Goal: Book appointment/travel/reservation

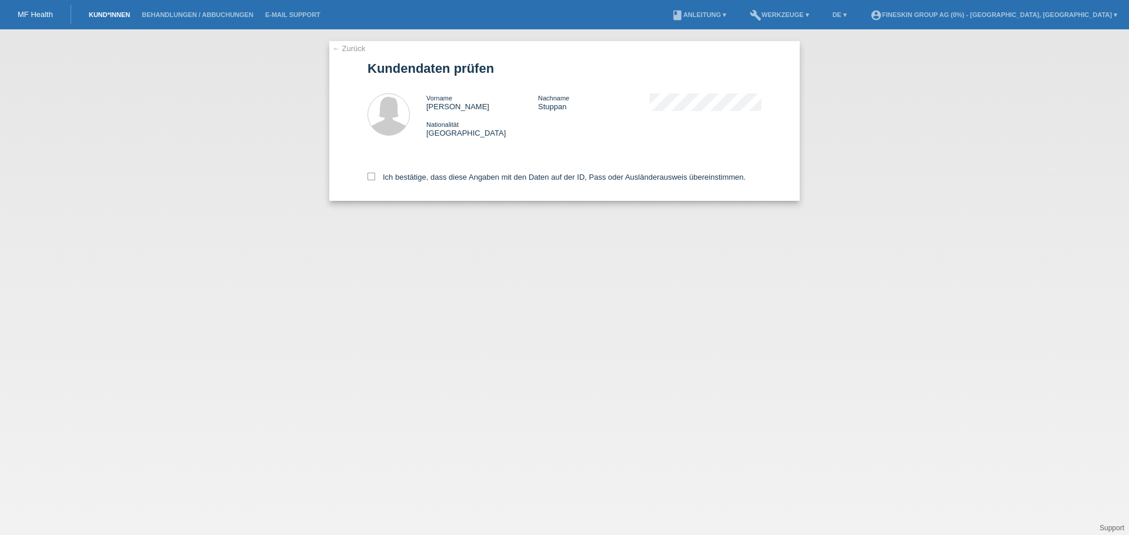
click at [103, 17] on link "Kund*innen" at bounding box center [109, 14] width 53 height 7
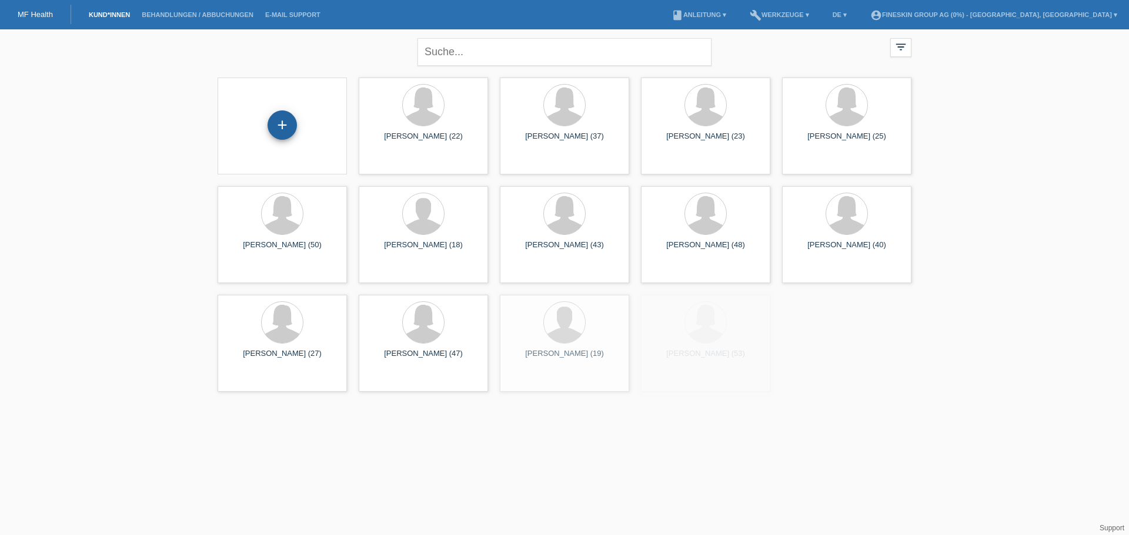
click at [282, 126] on div "+" at bounding box center [281, 124] width 29 height 29
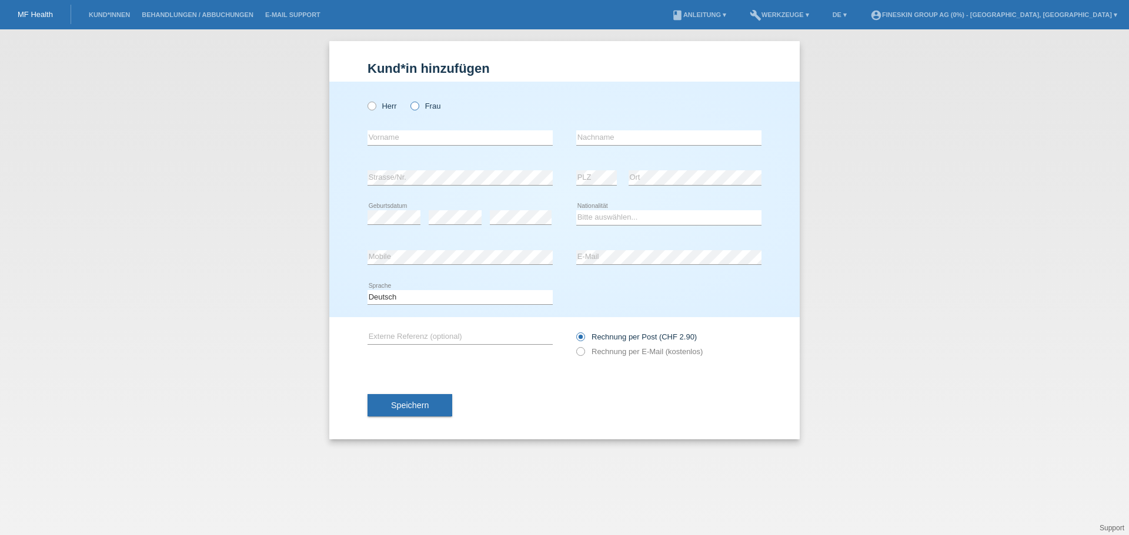
click at [424, 109] on label "Frau" at bounding box center [425, 106] width 30 height 9
click at [418, 109] on input "Frau" at bounding box center [414, 106] width 8 height 8
radio input "true"
click at [447, 139] on input "text" at bounding box center [459, 137] width 185 height 15
type input "[PERSON_NAME]"
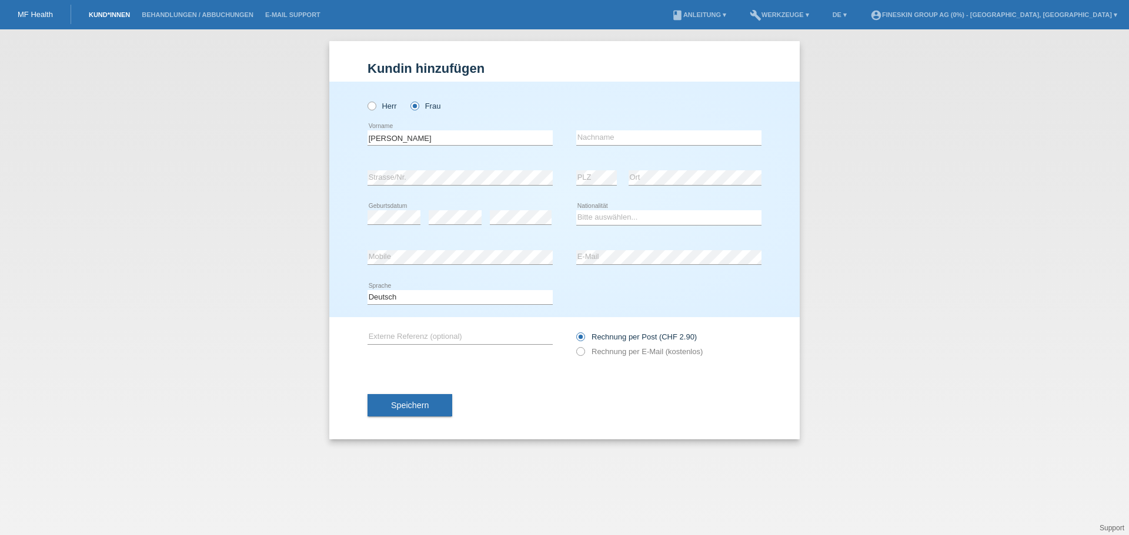
click at [103, 16] on link "Kund*innen" at bounding box center [109, 14] width 53 height 7
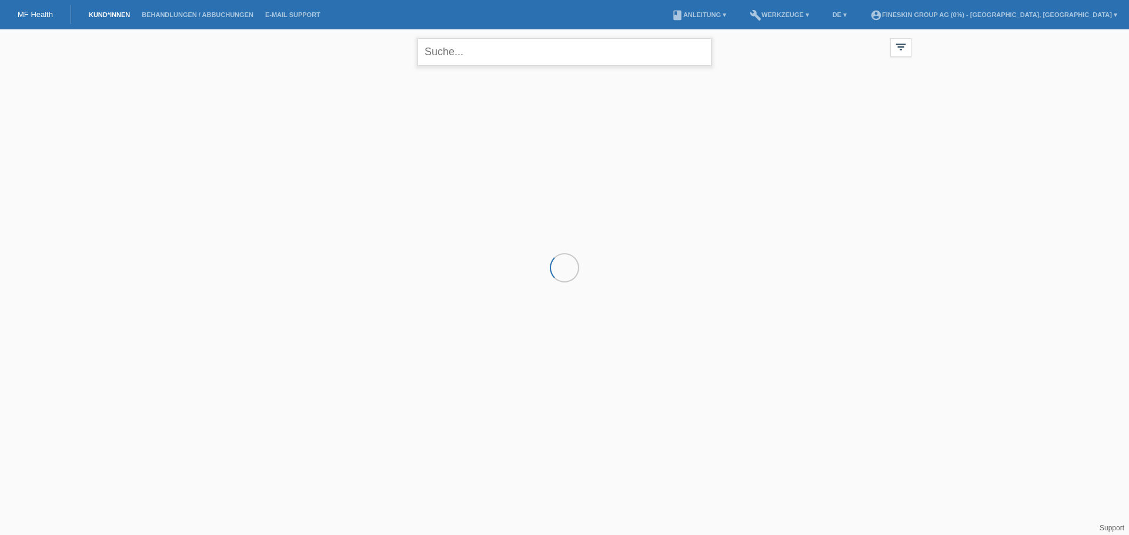
click at [459, 49] on input "text" at bounding box center [564, 52] width 294 height 28
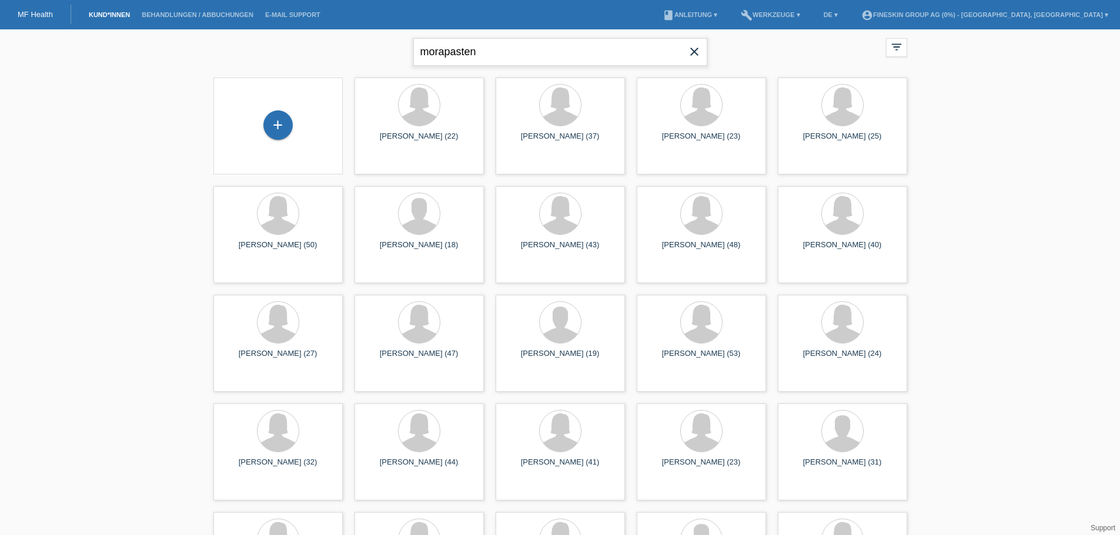
type input "morapasten"
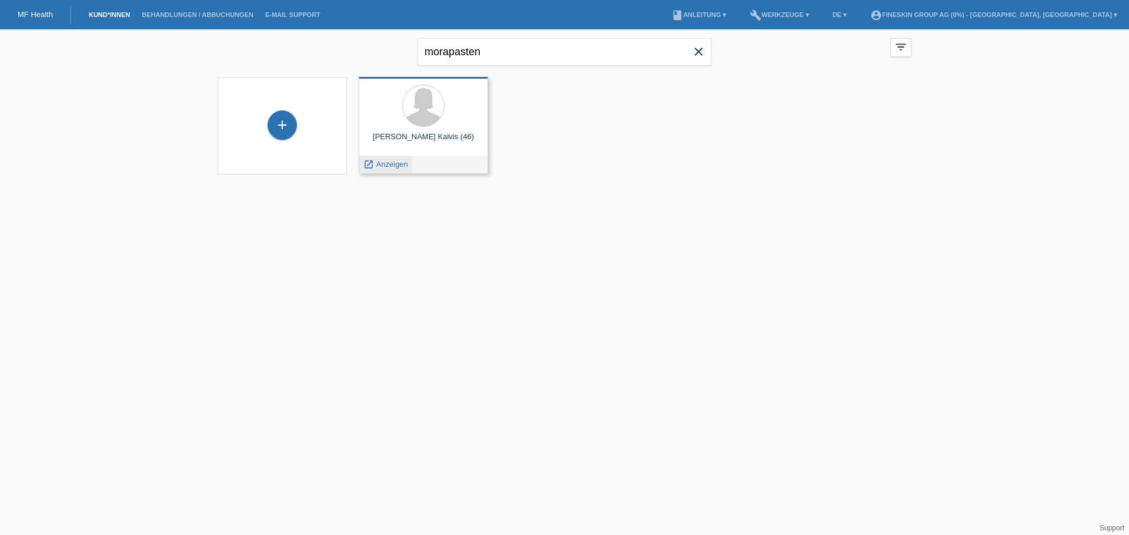
click at [395, 163] on span "Anzeigen" at bounding box center [392, 164] width 32 height 9
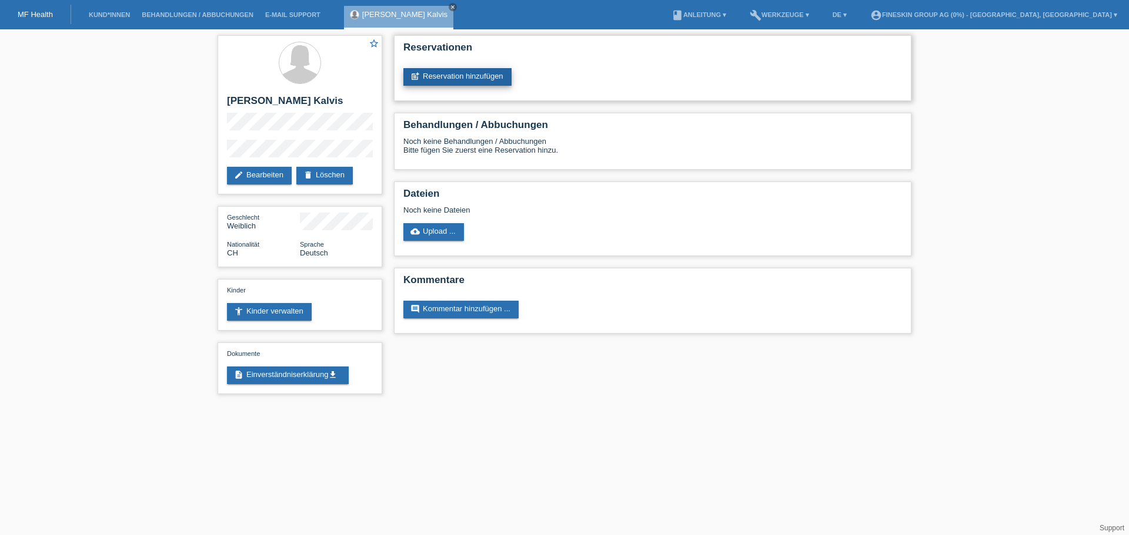
click at [479, 80] on link "post_add Reservation hinzufügen" at bounding box center [457, 77] width 108 height 18
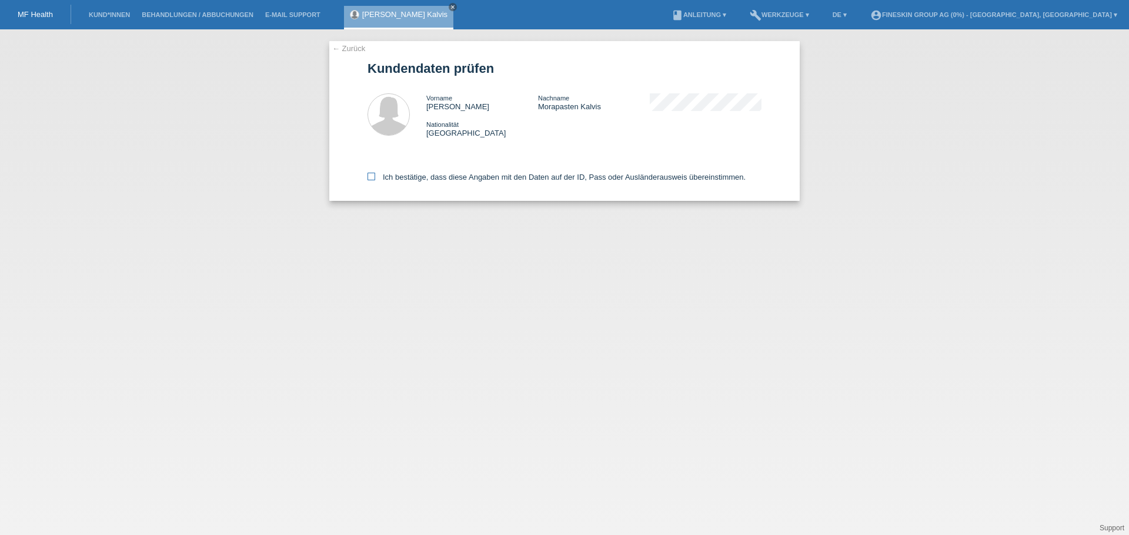
click at [433, 179] on label "Ich bestätige, dass diese Angaben mit den Daten auf der ID, Pass oder Ausländer…" at bounding box center [556, 177] width 378 height 9
click at [375, 179] on input "Ich bestätige, dass diese Angaben mit den Daten auf der ID, Pass oder Ausländer…" at bounding box center [371, 177] width 8 height 8
checkbox input "true"
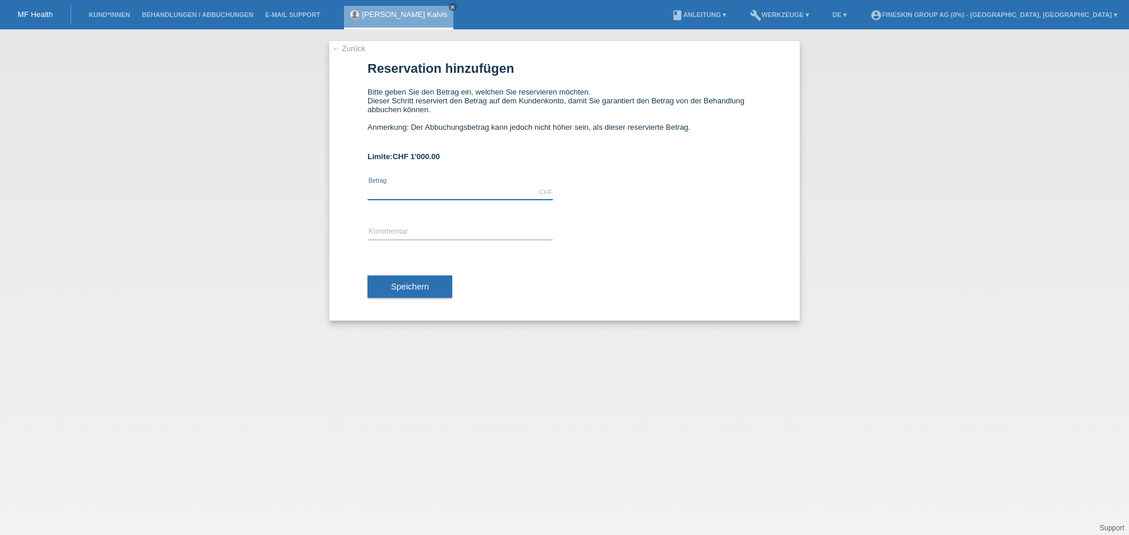
click at [455, 191] on input "text" at bounding box center [459, 192] width 185 height 15
